Goal: Task Accomplishment & Management: Use online tool/utility

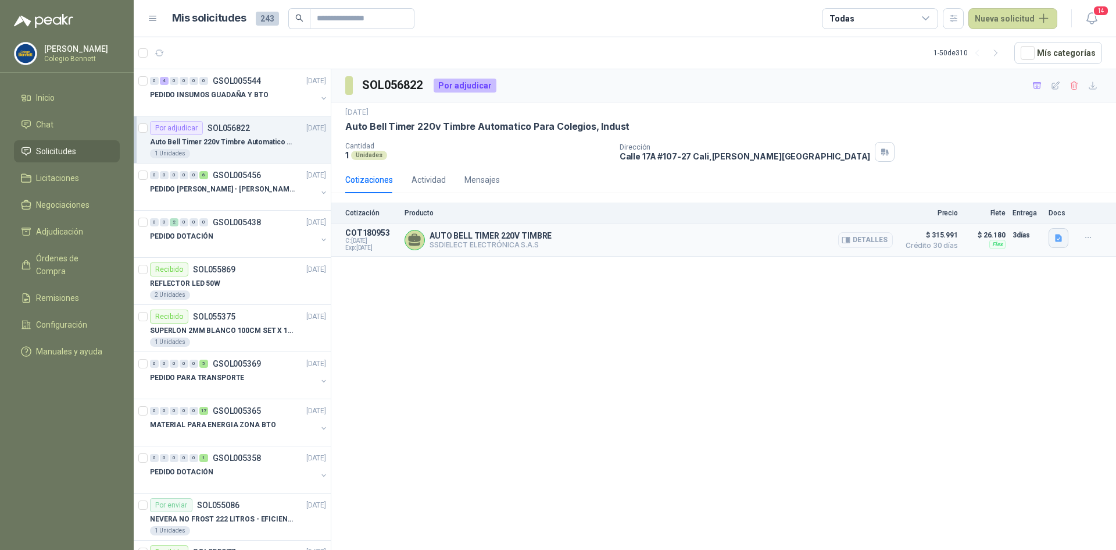
click at [1061, 231] on button "button" at bounding box center [1059, 238] width 20 height 20
click at [1046, 209] on button "image.png" at bounding box center [1036, 212] width 51 height 12
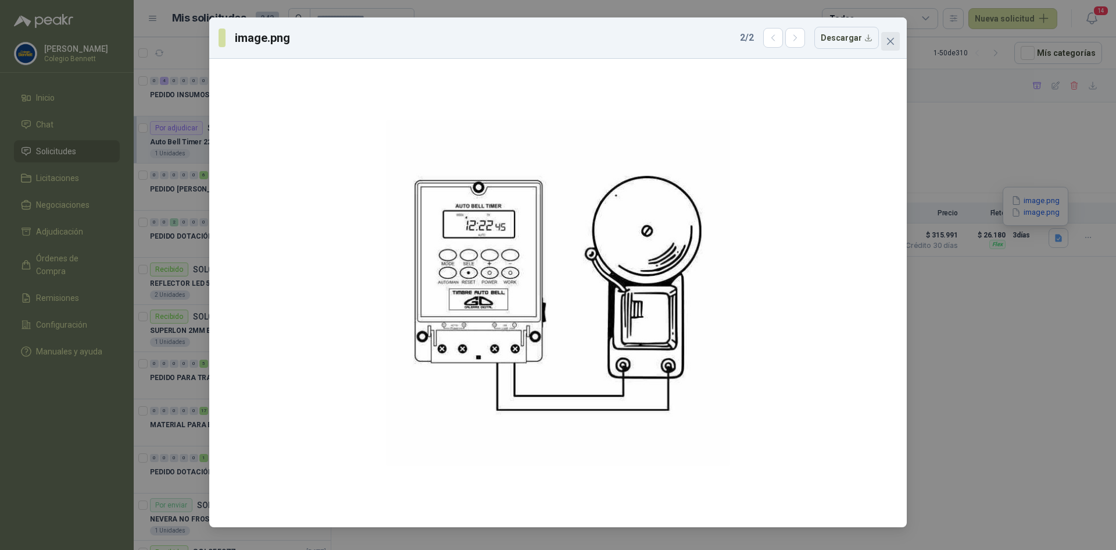
click at [893, 39] on icon "close" at bounding box center [890, 41] width 7 height 7
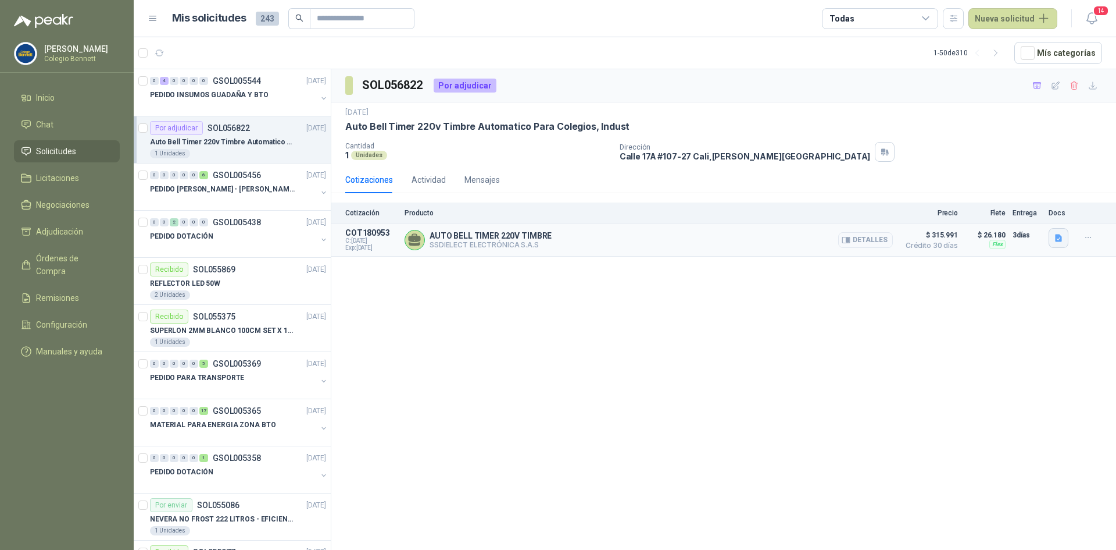
click at [1064, 236] on icon "button" at bounding box center [1059, 238] width 10 height 10
click at [1031, 199] on button "image.png" at bounding box center [1036, 200] width 51 height 12
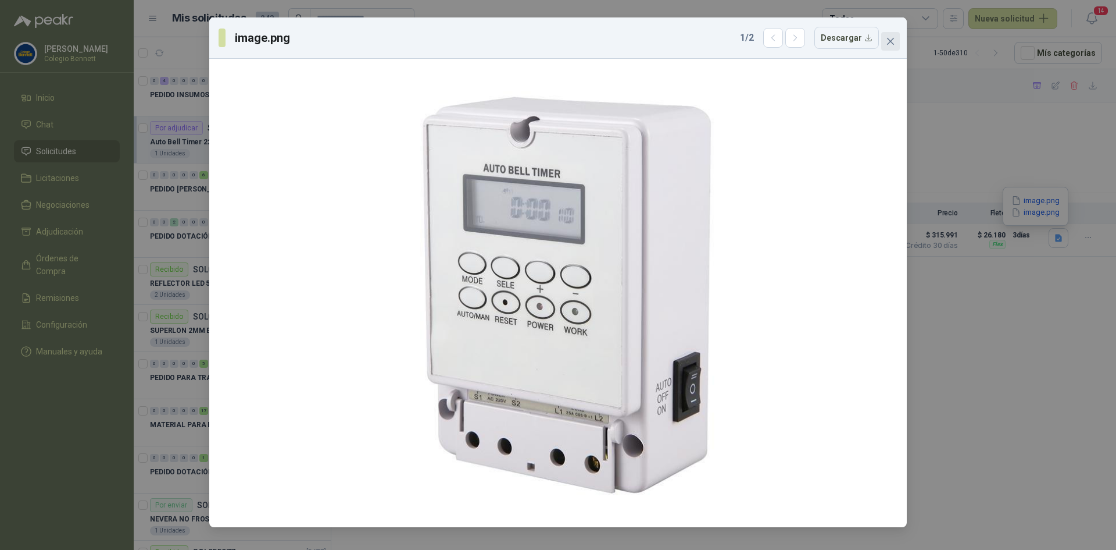
click at [889, 41] on icon "close" at bounding box center [890, 41] width 9 height 9
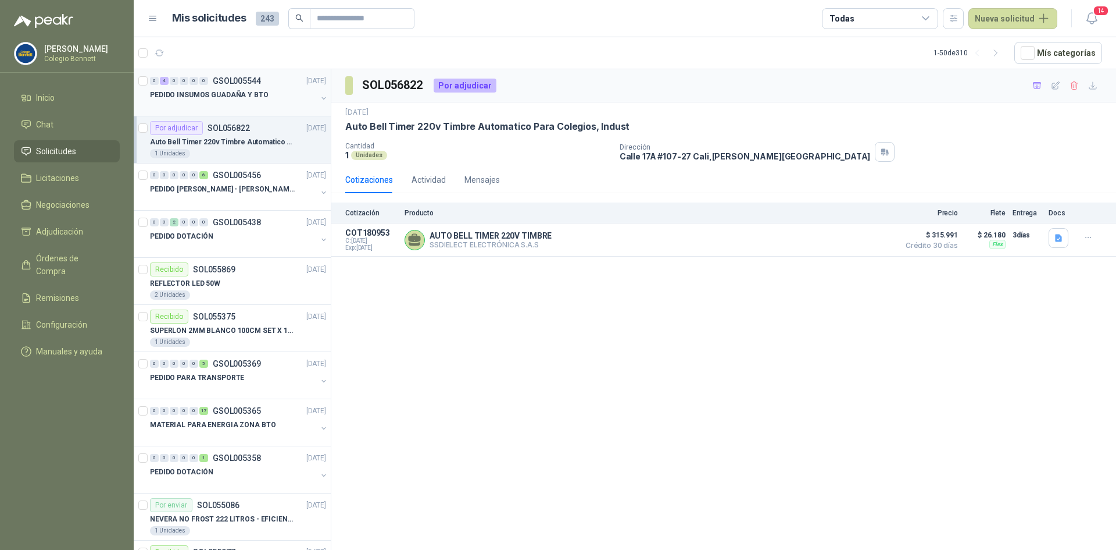
click at [236, 95] on p "PEDIDO INSUMOS GUADAÑA Y BTO" at bounding box center [209, 95] width 119 height 11
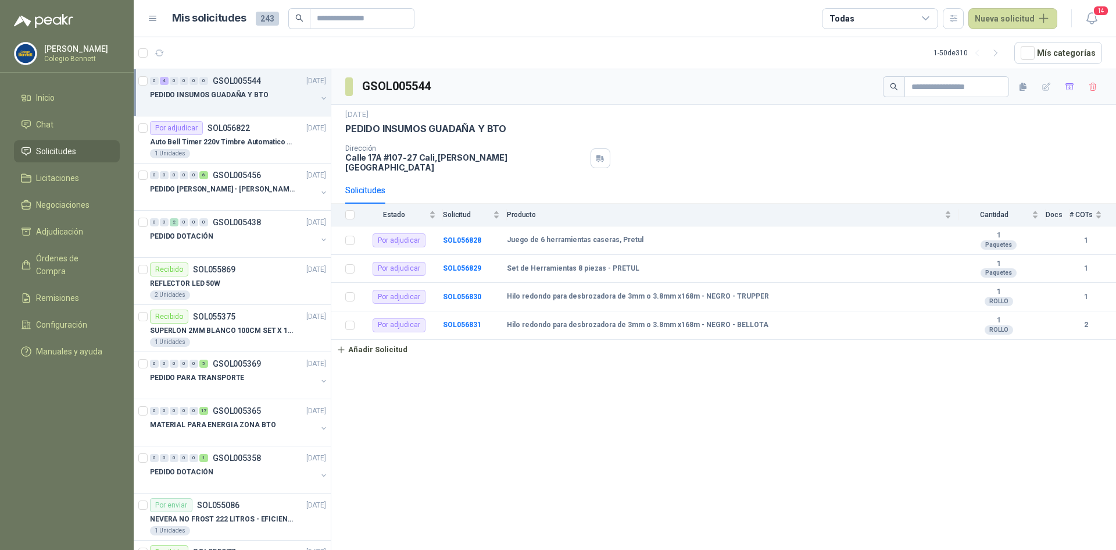
click at [319, 95] on button "button" at bounding box center [323, 98] width 9 height 9
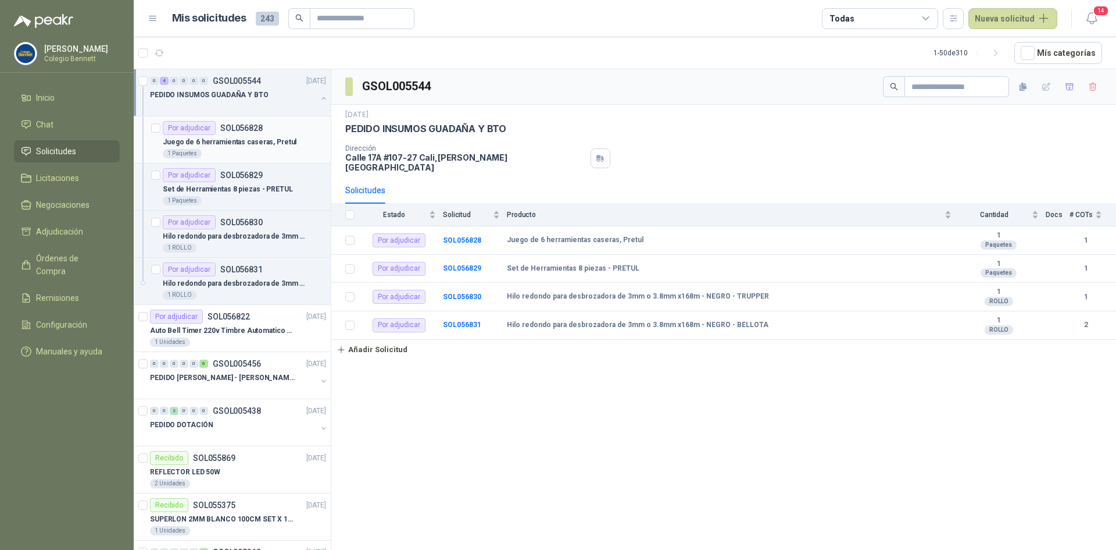
click at [247, 150] on div "1 Paquetes" at bounding box center [244, 153] width 163 height 9
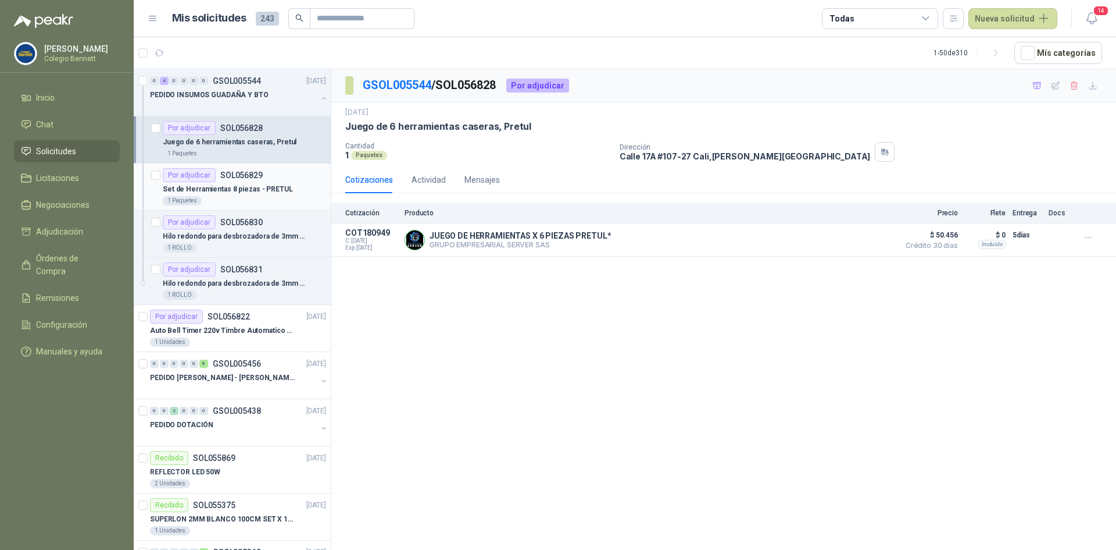
click at [234, 177] on p "SOL056829" at bounding box center [241, 175] width 42 height 8
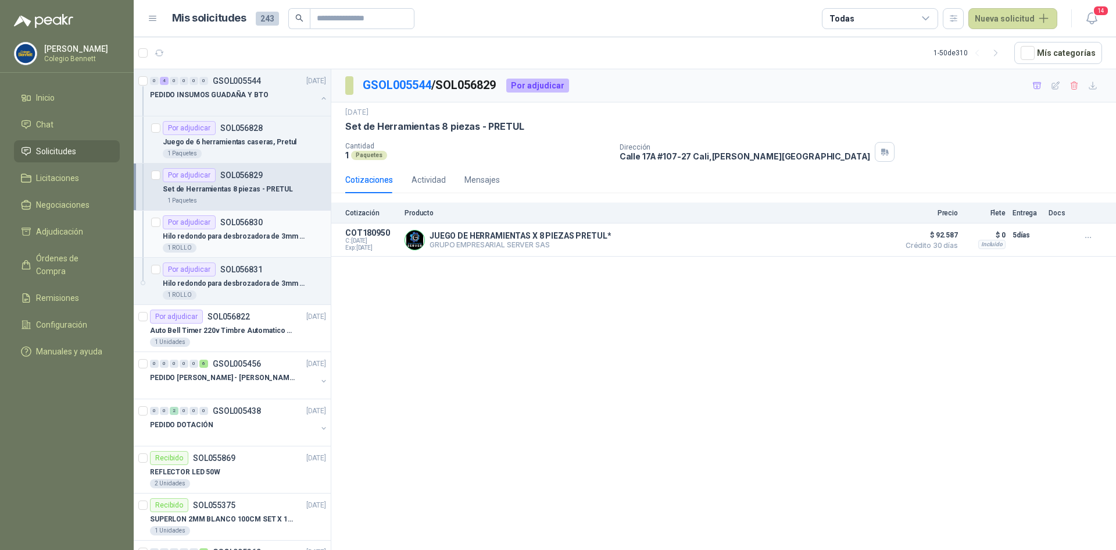
click at [235, 234] on p "Hilo redondo para desbrozadora de 3mm o 3.8mm x168m - NEGRO - TRUPPER" at bounding box center [235, 236] width 145 height 11
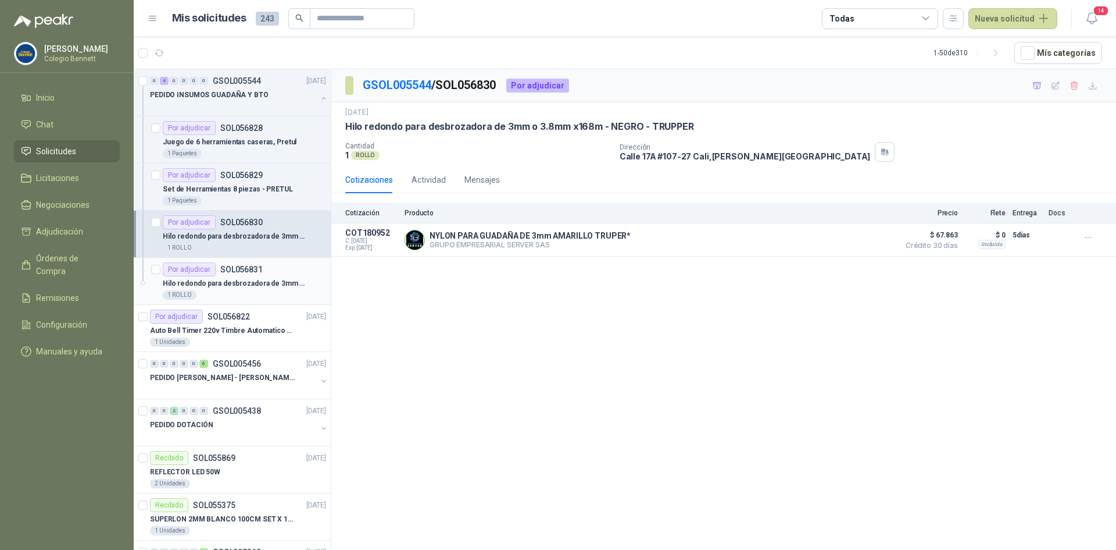
click at [249, 274] on div "Por adjudicar SOL056831" at bounding box center [213, 269] width 100 height 14
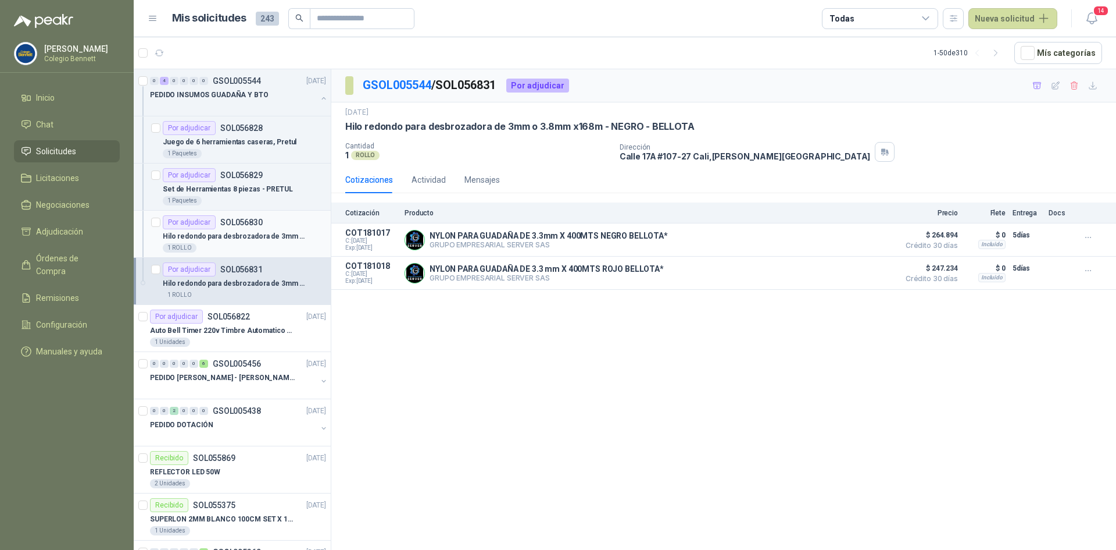
click at [224, 233] on p "Hilo redondo para desbrozadora de 3mm o 3.8mm x168m - NEGRO - TRUPPER" at bounding box center [235, 236] width 145 height 11
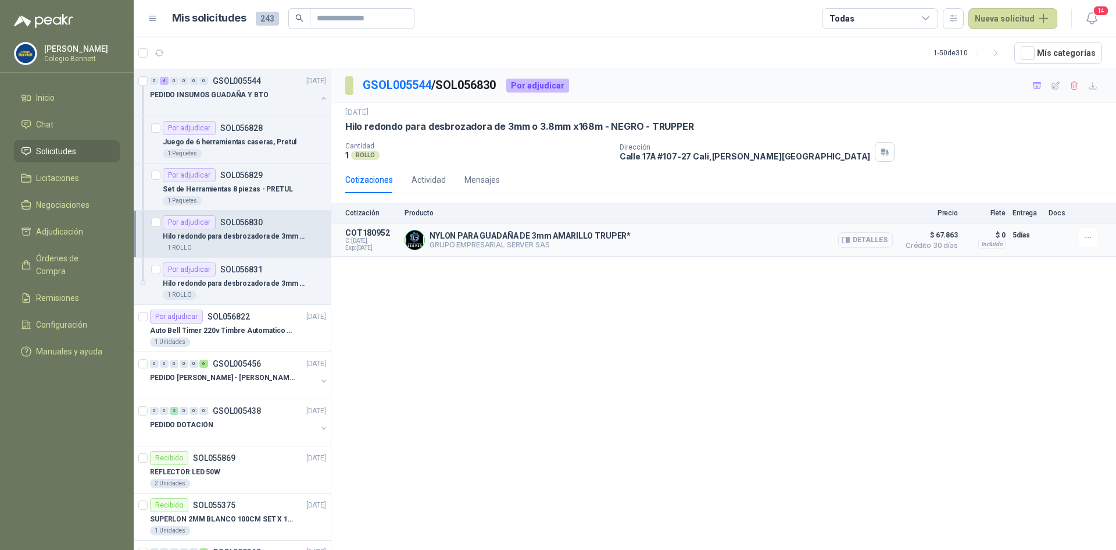
click at [861, 241] on button "Detalles" at bounding box center [866, 240] width 55 height 16
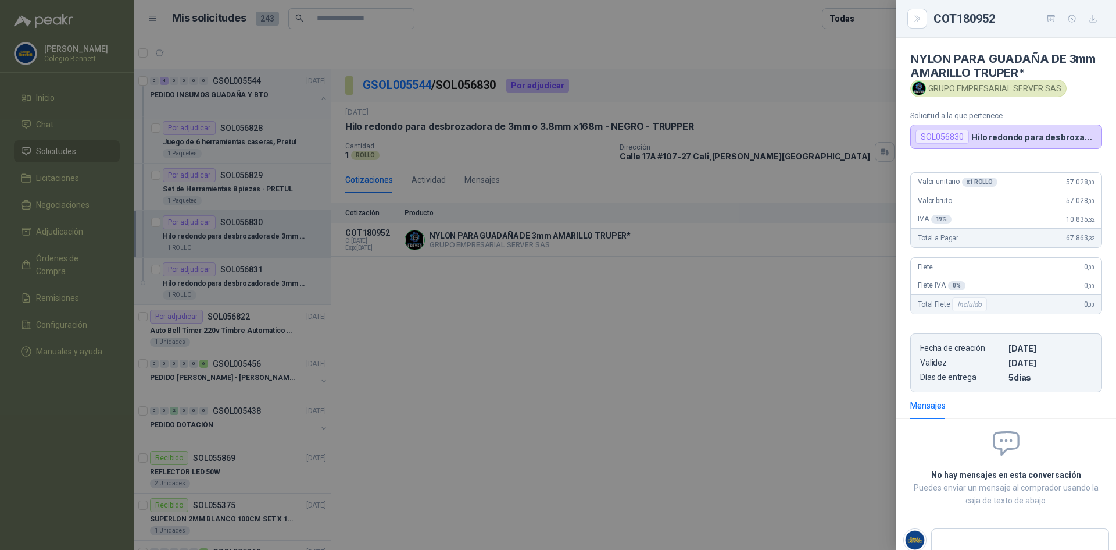
click at [527, 308] on div at bounding box center [558, 275] width 1116 height 550
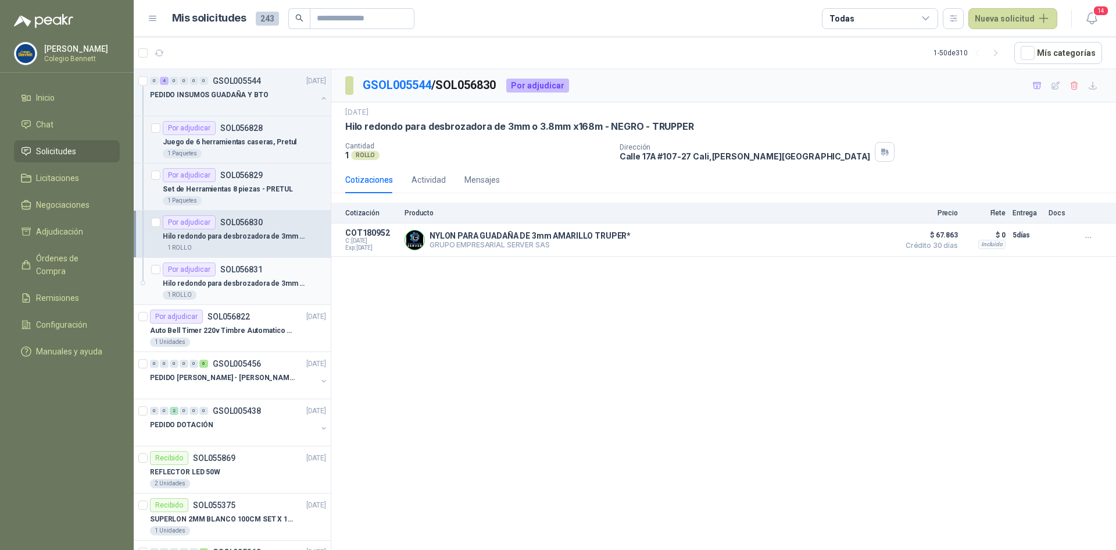
click at [273, 293] on div "1 ROLLO" at bounding box center [244, 294] width 163 height 9
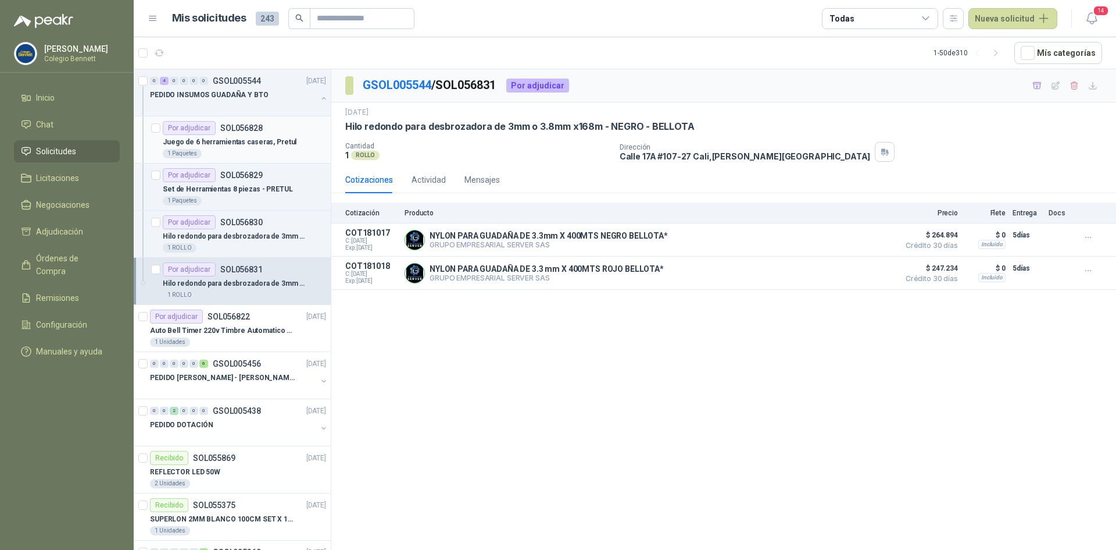
click at [239, 126] on p "SOL056828" at bounding box center [241, 128] width 42 height 8
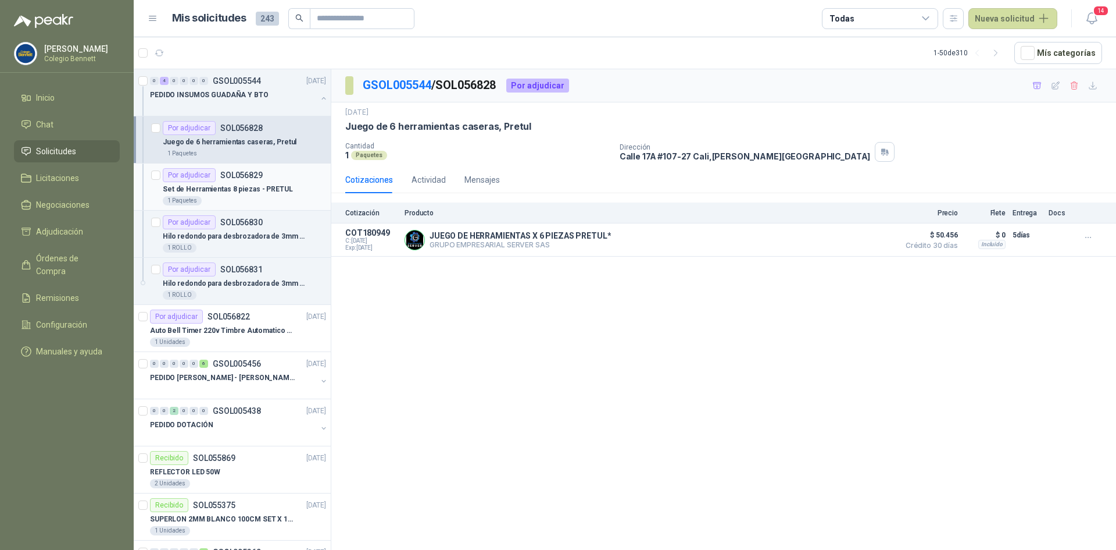
click at [240, 186] on p "Set de Herramientas 8 piezas - PRETUL" at bounding box center [228, 189] width 130 height 11
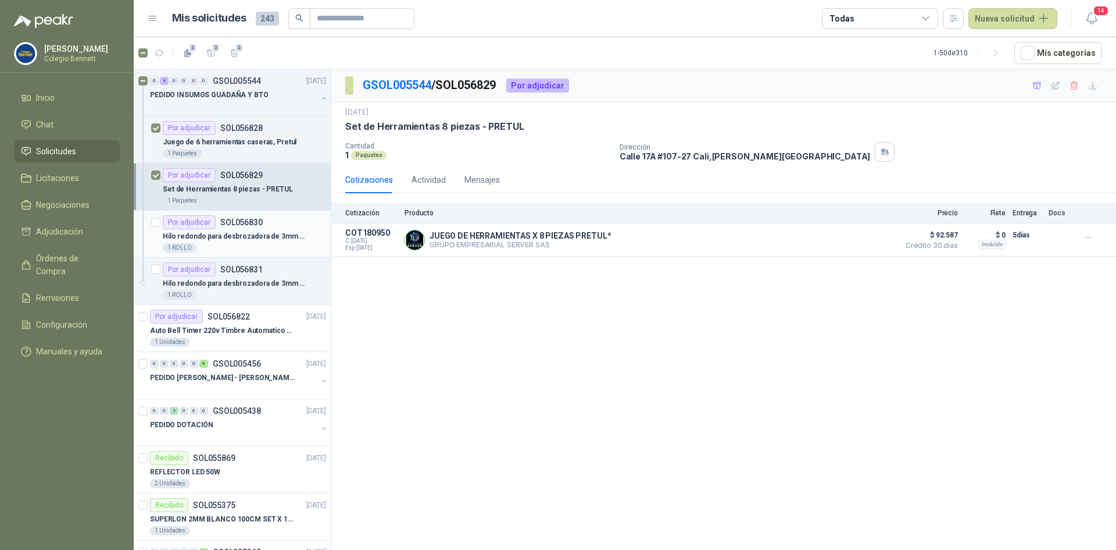
click at [259, 247] on div "1 ROLLO" at bounding box center [244, 247] width 163 height 9
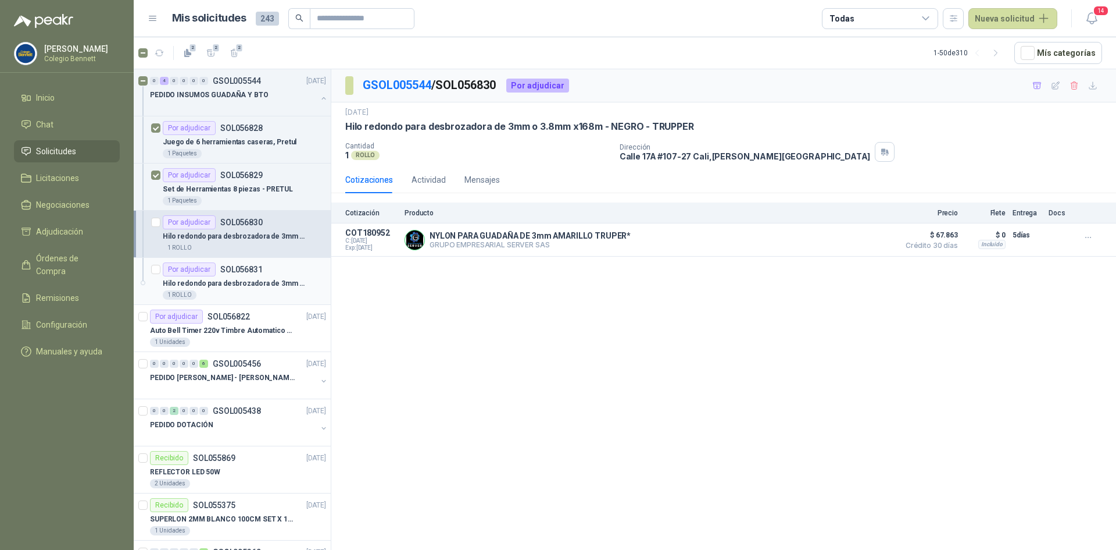
click at [305, 285] on p "Hilo redondo para desbrozadora de 3mm o 3.8mm x168m - NEGRO - BELLOTA" at bounding box center [235, 283] width 145 height 11
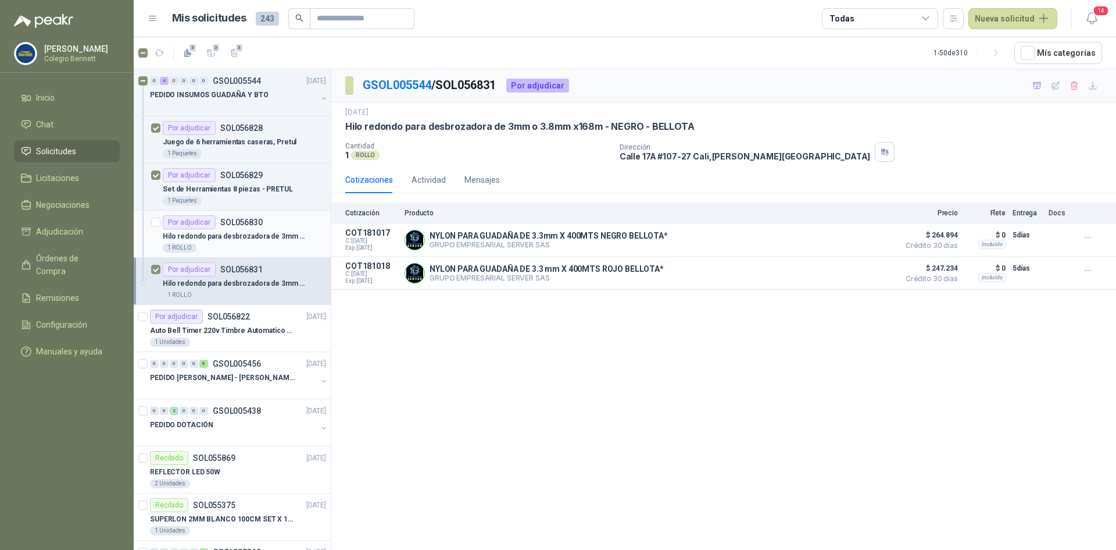
click at [270, 236] on p "Hilo redondo para desbrozadora de 3mm o 3.8mm x168m - NEGRO - TRUPPER" at bounding box center [235, 236] width 145 height 11
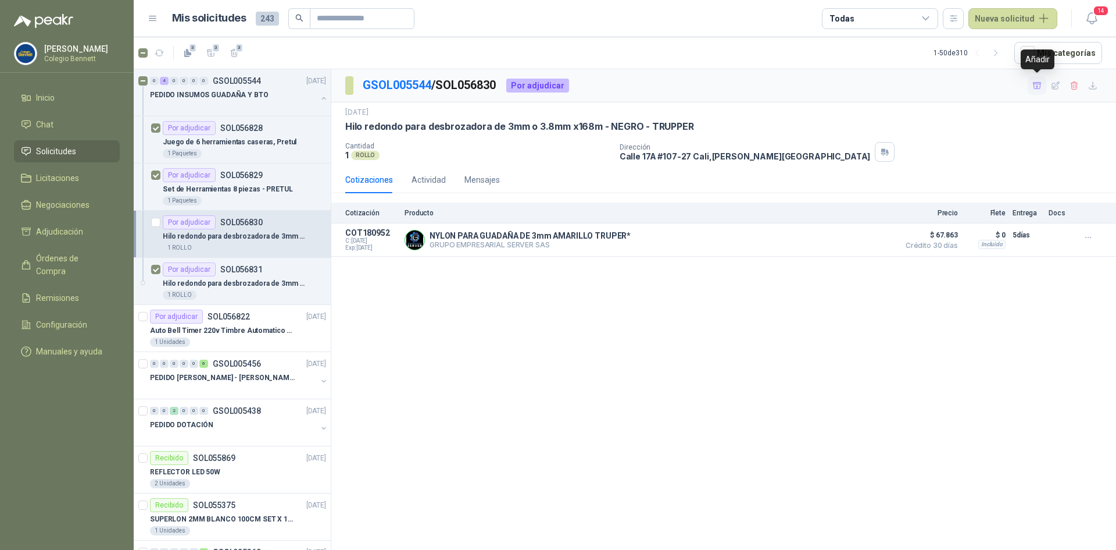
click at [1034, 84] on icon "button" at bounding box center [1037, 85] width 8 height 6
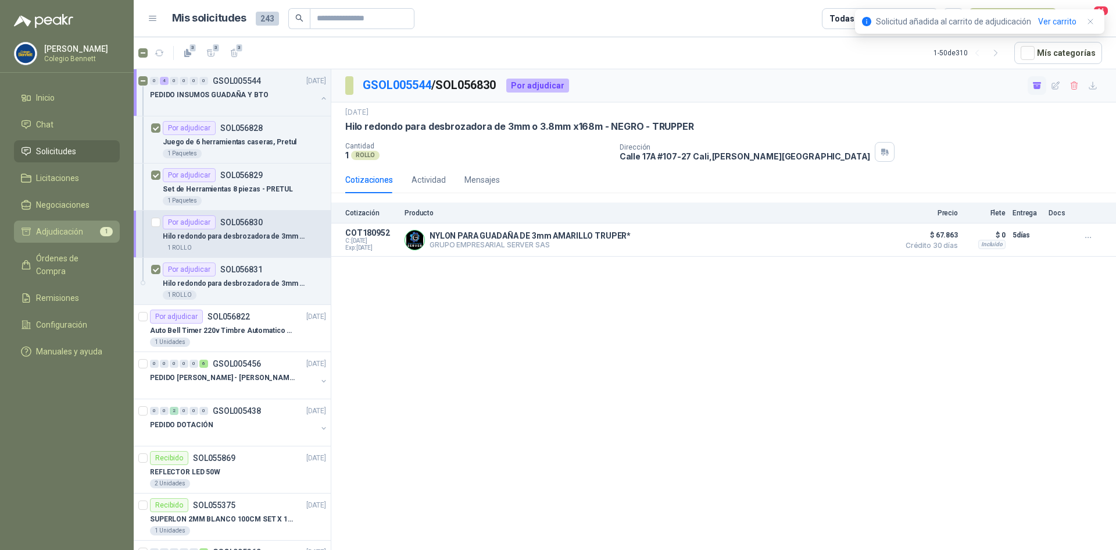
click at [103, 226] on li "Adjudicación 1" at bounding box center [67, 231] width 92 height 13
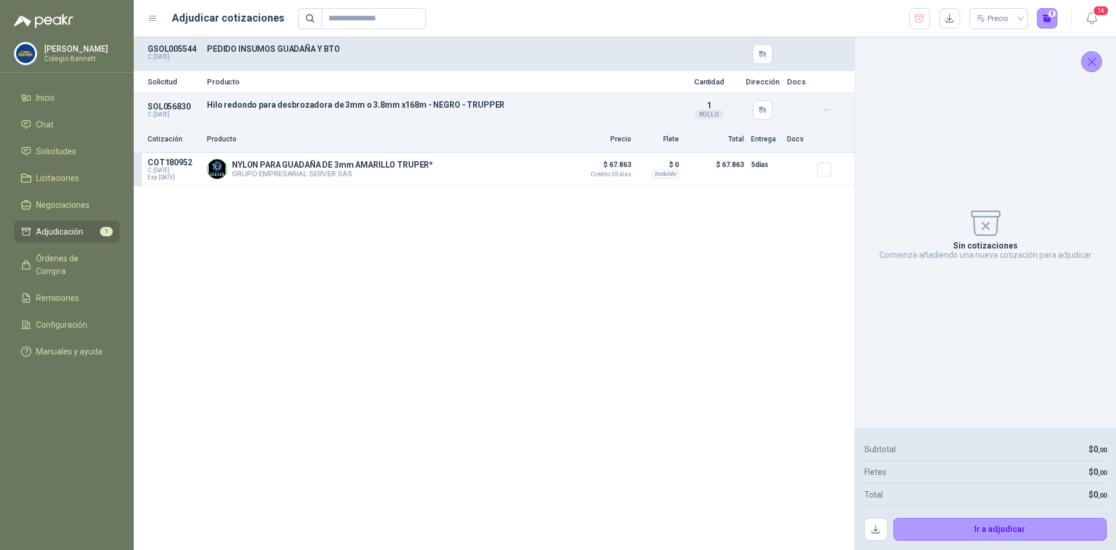
click at [263, 239] on div "Solicitud Producto Cantidad Dirección Docs SOL056830 C: [DATE] Hilo redondo par…" at bounding box center [494, 293] width 721 height 512
click at [80, 148] on li "Solicitudes" at bounding box center [67, 151] width 92 height 13
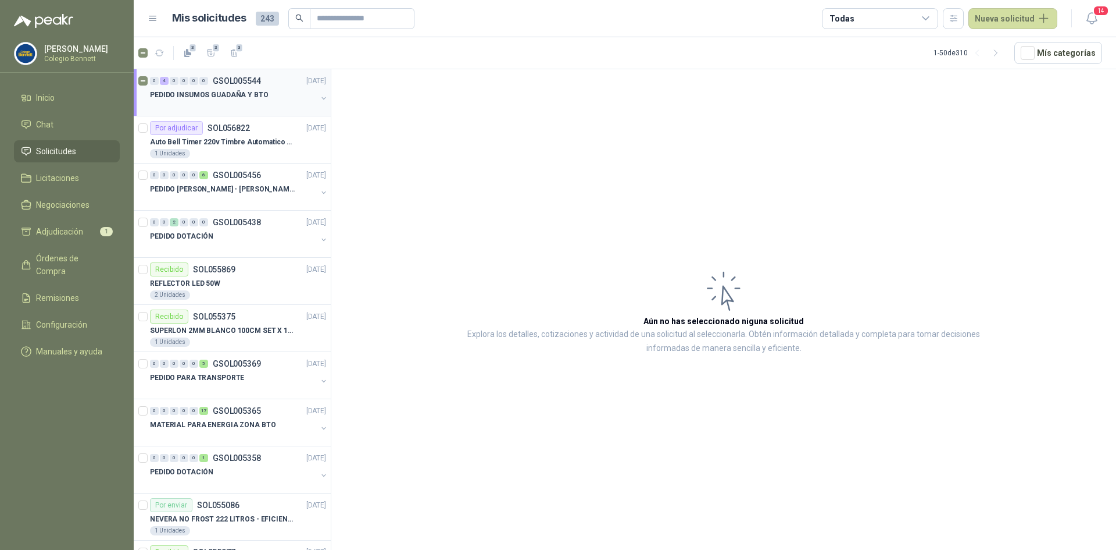
click at [319, 97] on button "button" at bounding box center [323, 98] width 9 height 9
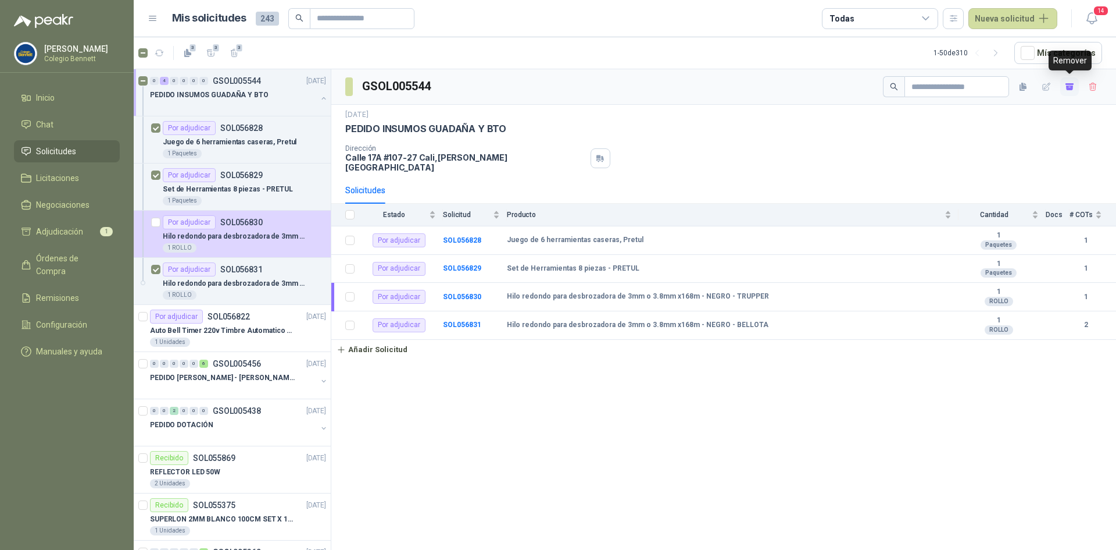
click at [1069, 87] on icon "button" at bounding box center [1069, 87] width 7 height 5
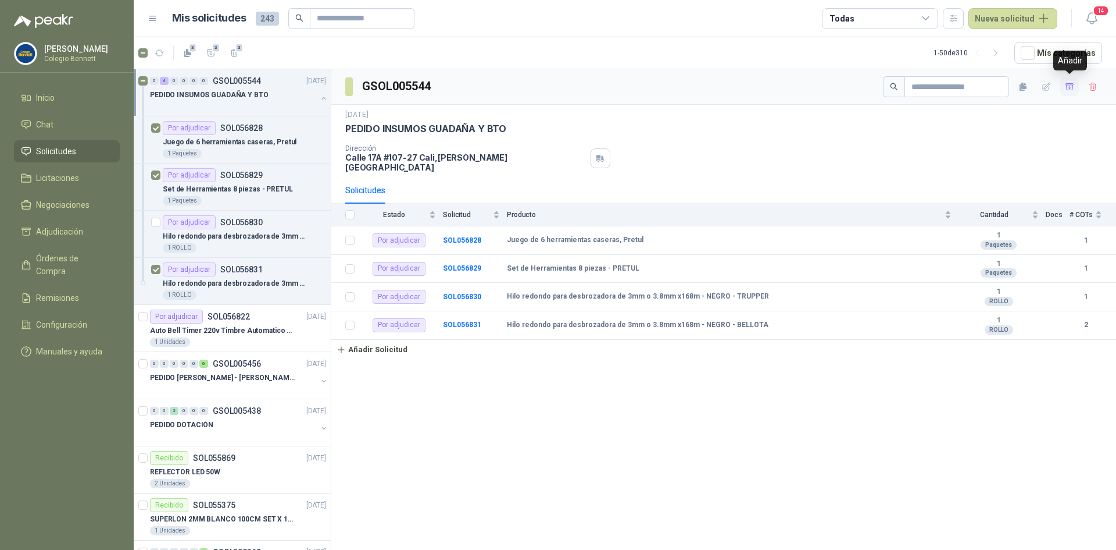
click at [1069, 87] on icon "button" at bounding box center [1070, 87] width 10 height 10
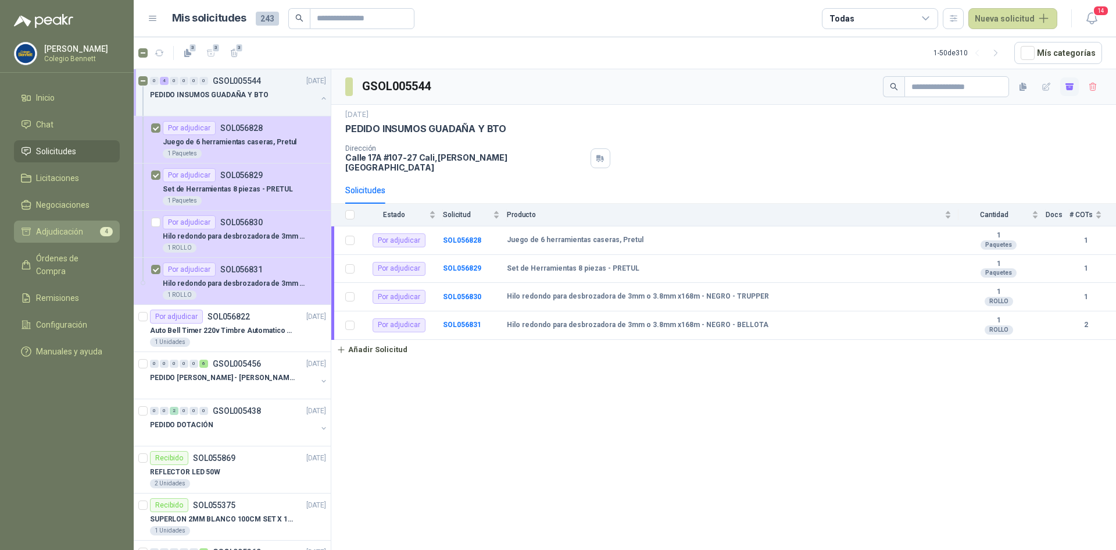
click at [72, 230] on span "Adjudicación" at bounding box center [59, 231] width 47 height 13
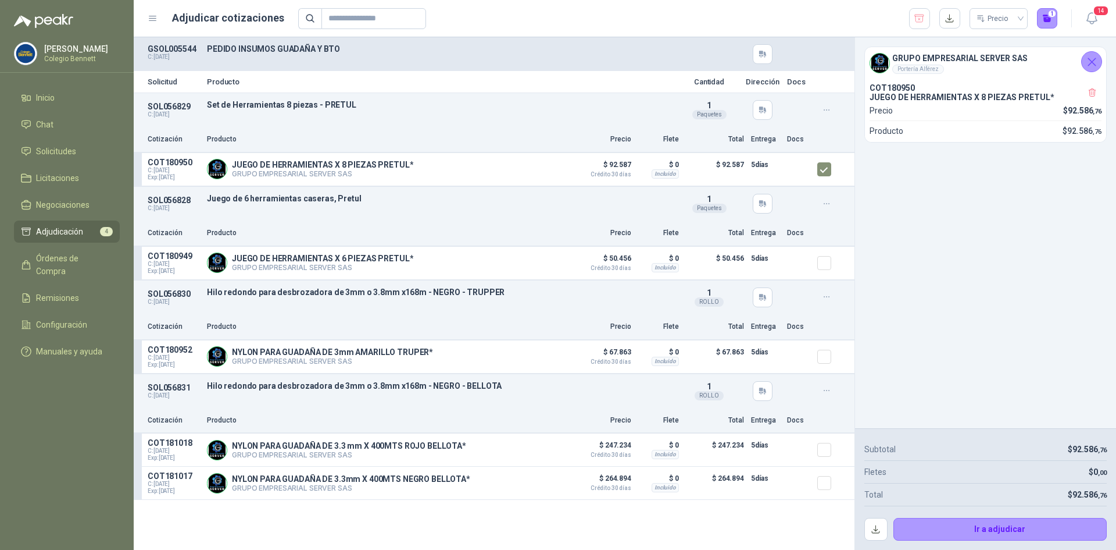
click at [1089, 60] on icon "Cerrar" at bounding box center [1092, 62] width 15 height 15
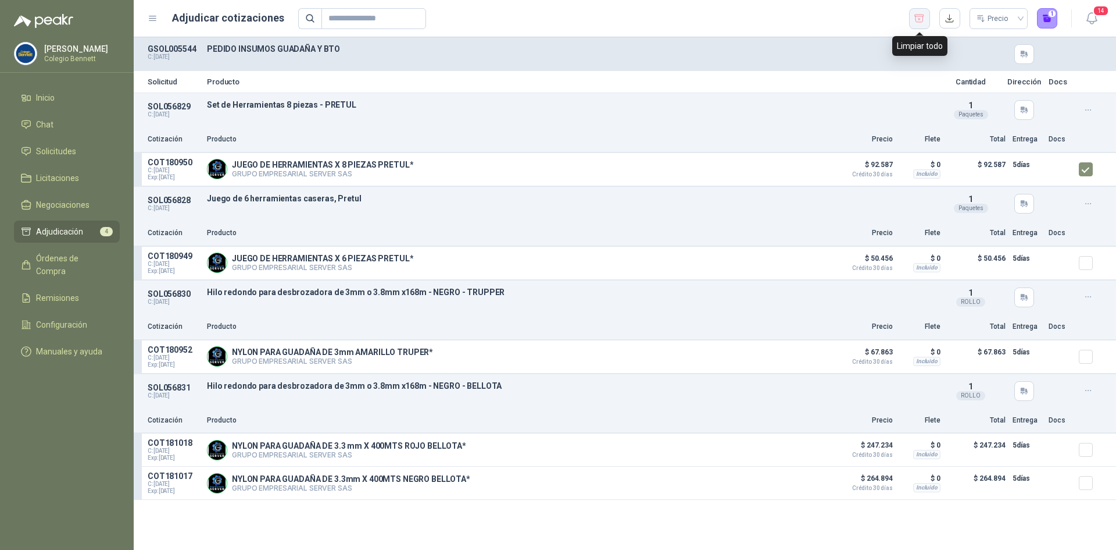
click at [918, 10] on button "button" at bounding box center [919, 18] width 21 height 21
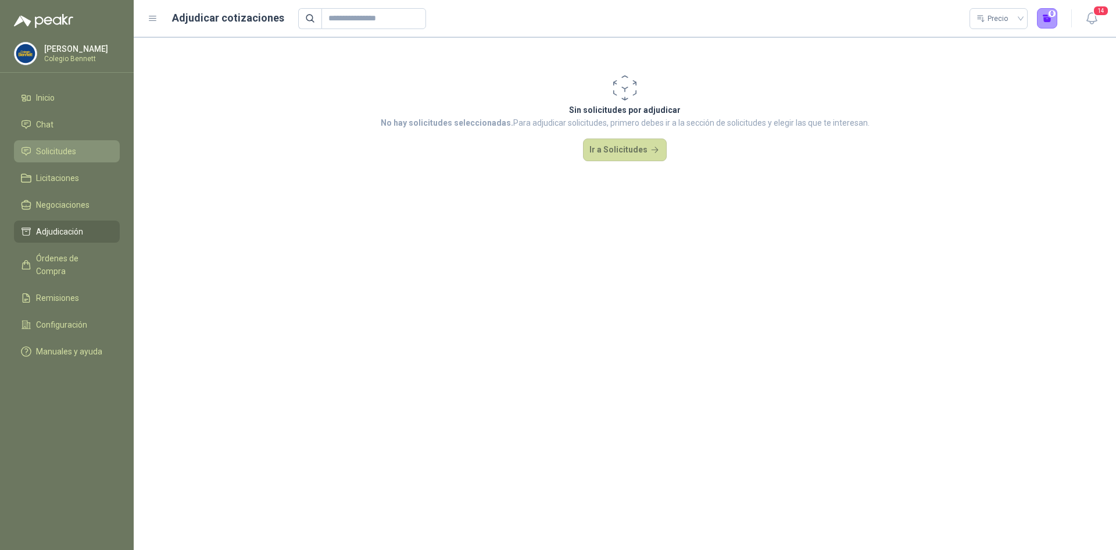
click at [49, 151] on span "Solicitudes" at bounding box center [56, 151] width 40 height 13
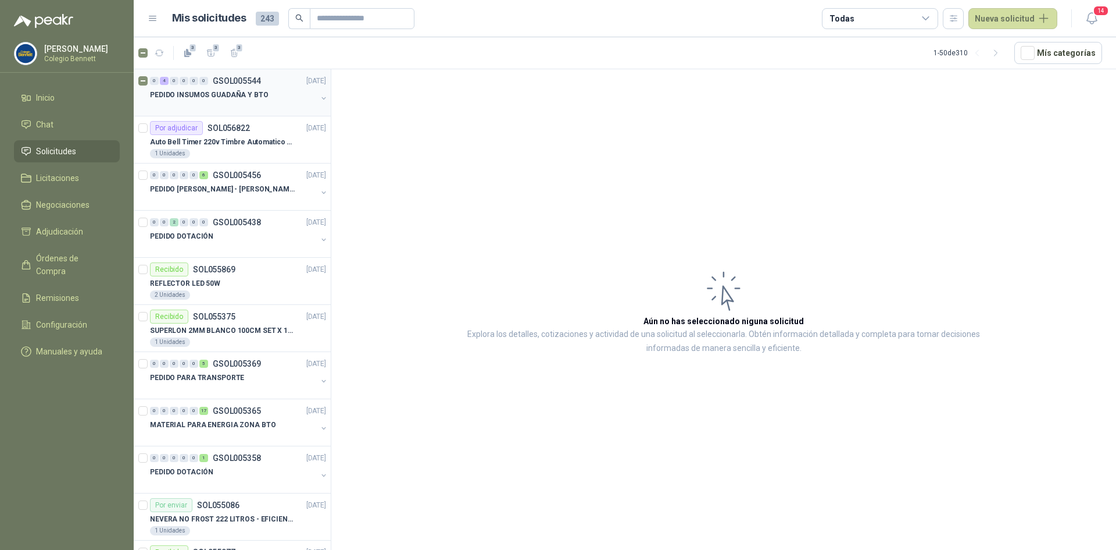
click at [319, 97] on button "button" at bounding box center [323, 98] width 9 height 9
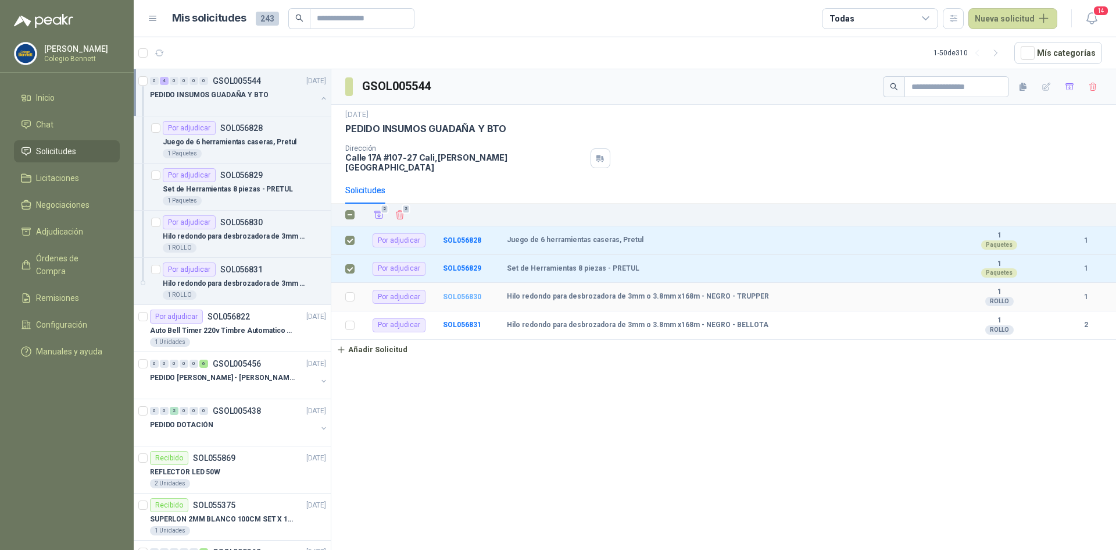
click at [457, 292] on b "SOL056830" at bounding box center [462, 296] width 38 height 8
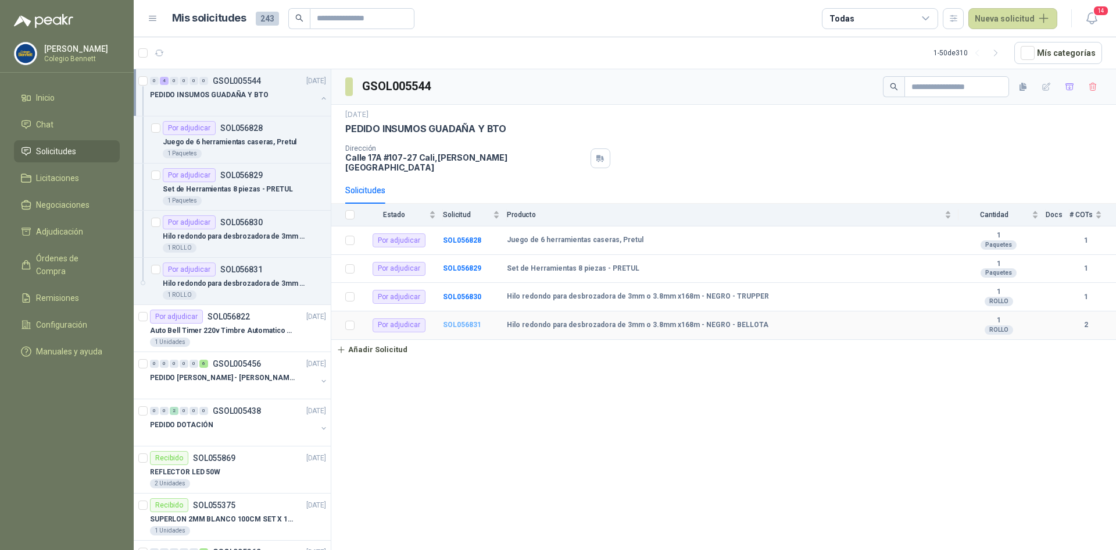
click at [474, 320] on b "SOL056831" at bounding box center [462, 324] width 38 height 8
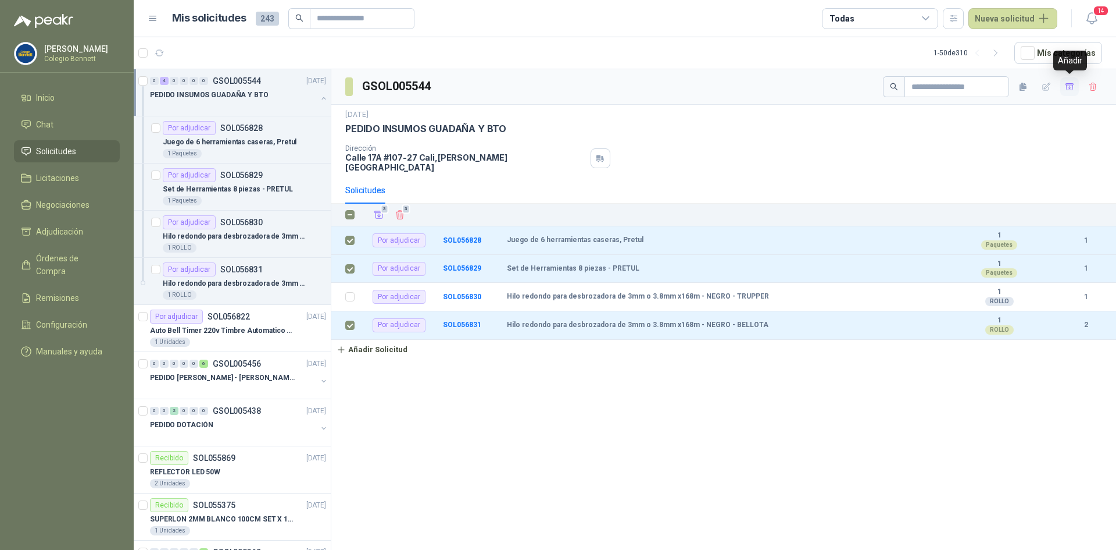
click at [1070, 82] on icon "button" at bounding box center [1070, 87] width 10 height 10
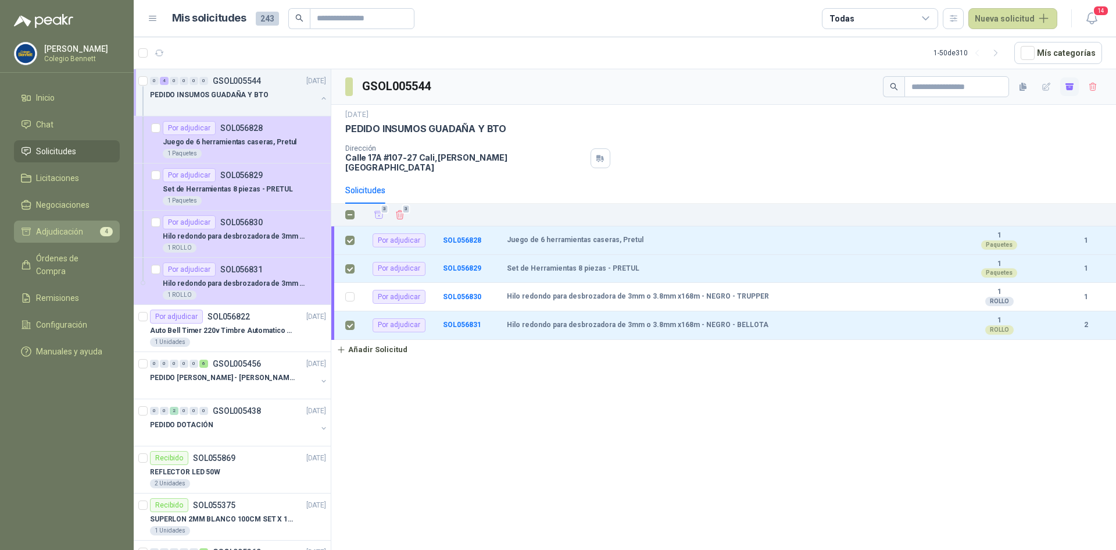
click at [58, 227] on span "Adjudicación" at bounding box center [59, 231] width 47 height 13
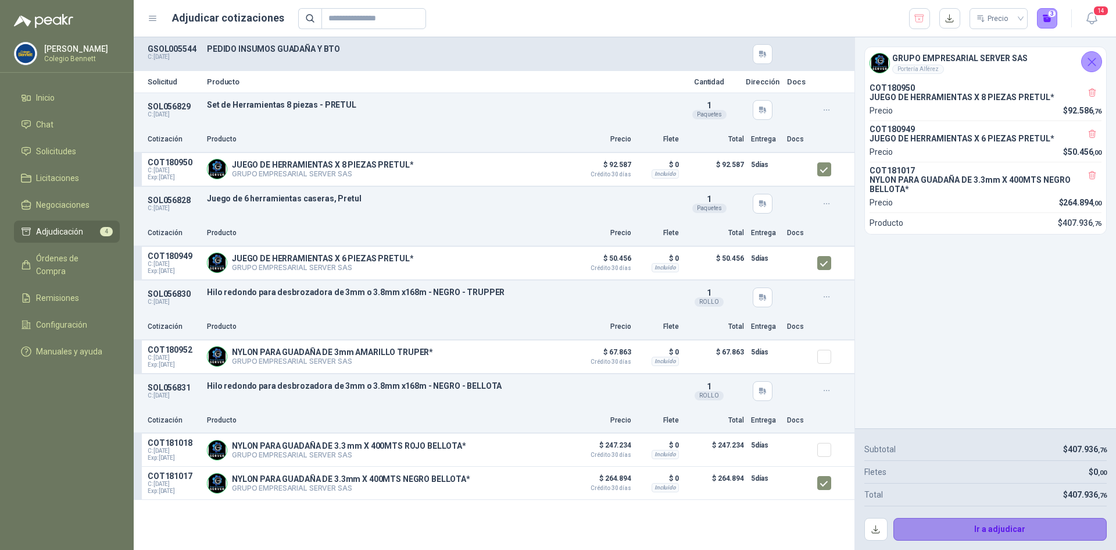
click at [987, 531] on button "Ir a adjudicar" at bounding box center [1001, 529] width 214 height 23
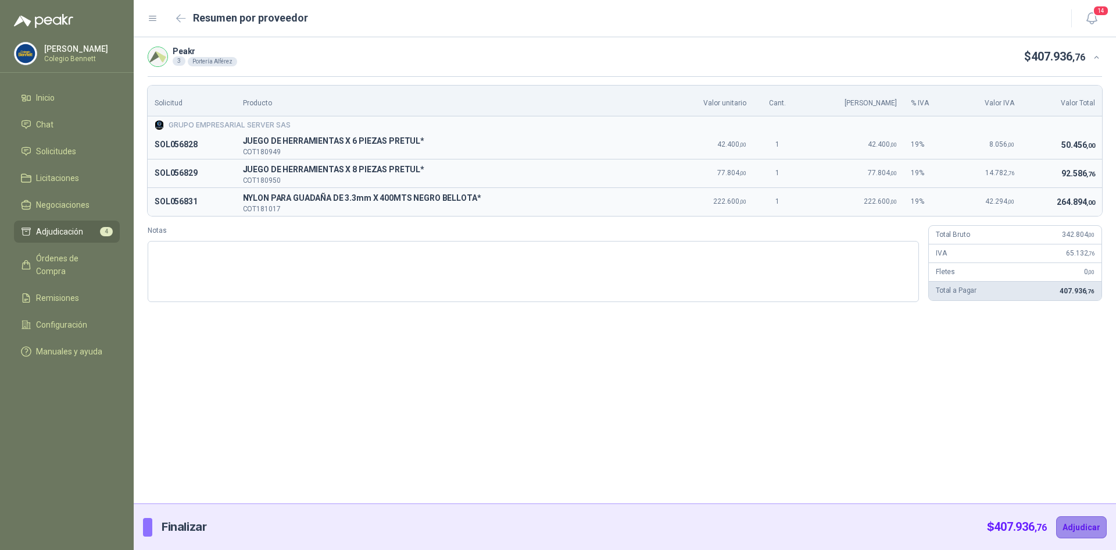
click at [1078, 522] on button "Adjudicar" at bounding box center [1082, 527] width 51 height 22
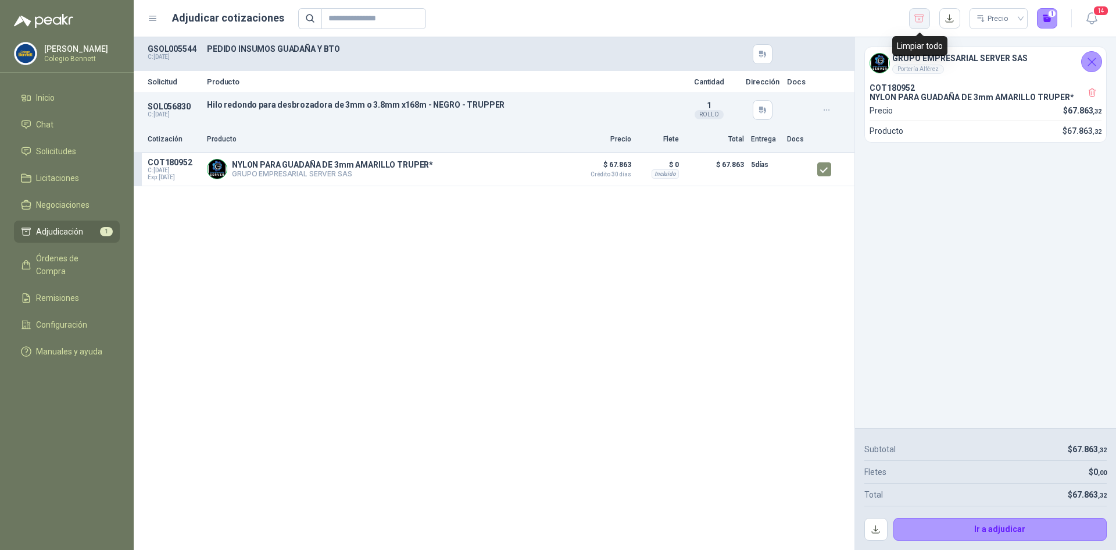
click at [923, 19] on icon "button" at bounding box center [919, 19] width 11 height 12
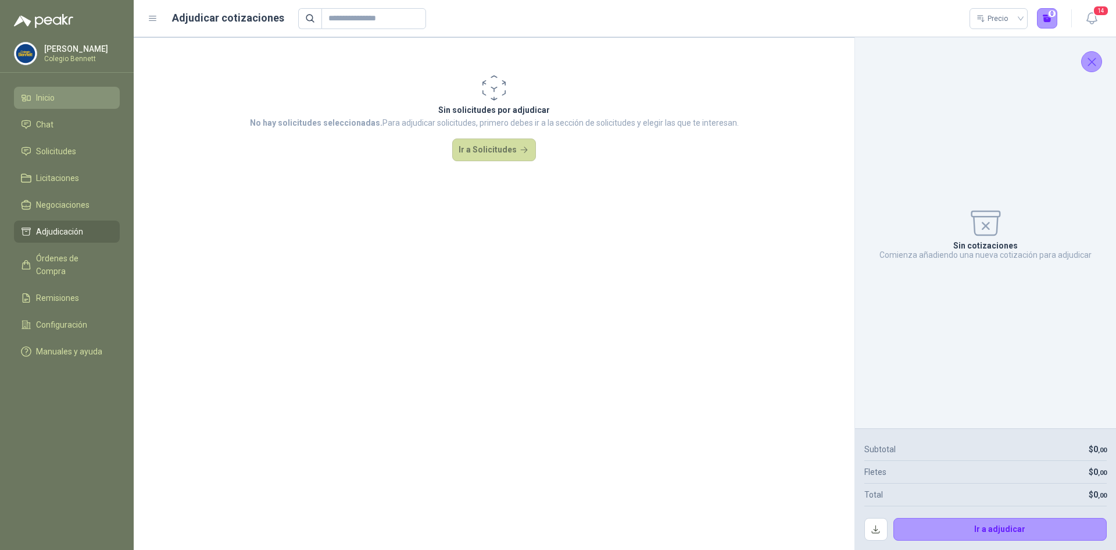
click at [48, 95] on span "Inicio" at bounding box center [45, 97] width 19 height 13
